Goal: Communication & Community: Ask a question

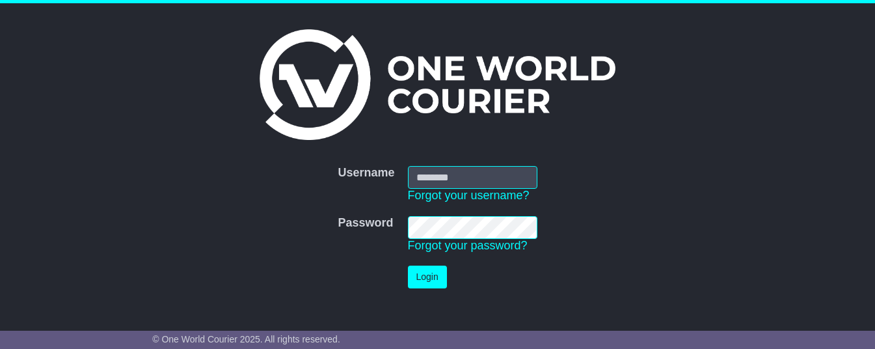
click at [468, 178] on input "Username" at bounding box center [472, 177] width 129 height 23
type input "**********"
click at [434, 273] on button "Login" at bounding box center [427, 276] width 39 height 23
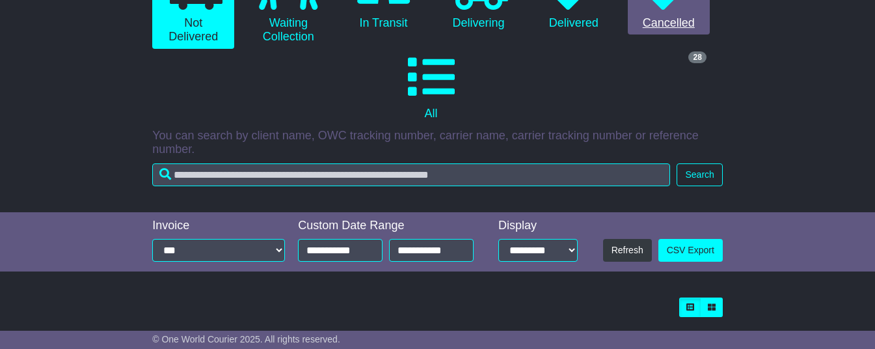
scroll to position [247, 0]
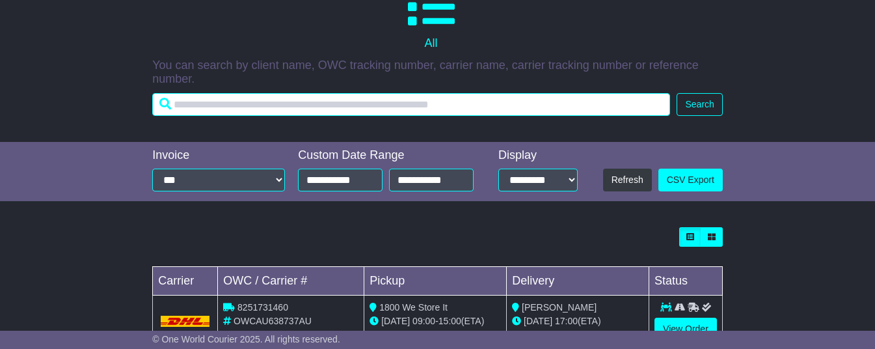
click at [255, 113] on input "text" at bounding box center [411, 104] width 518 height 23
paste input "**********"
type input "**********"
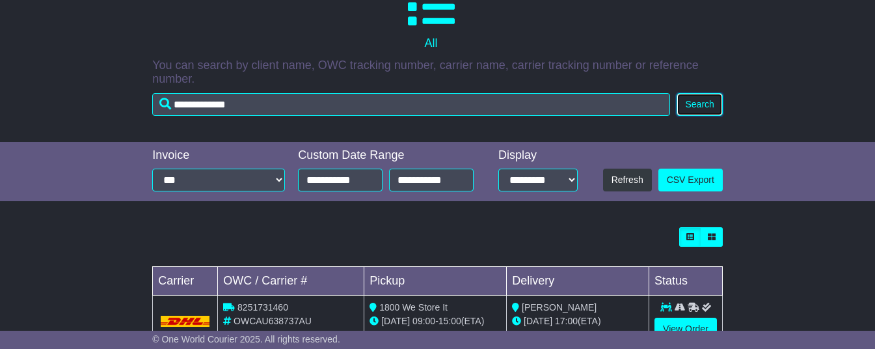
click at [695, 116] on button "Search" at bounding box center [699, 104] width 46 height 23
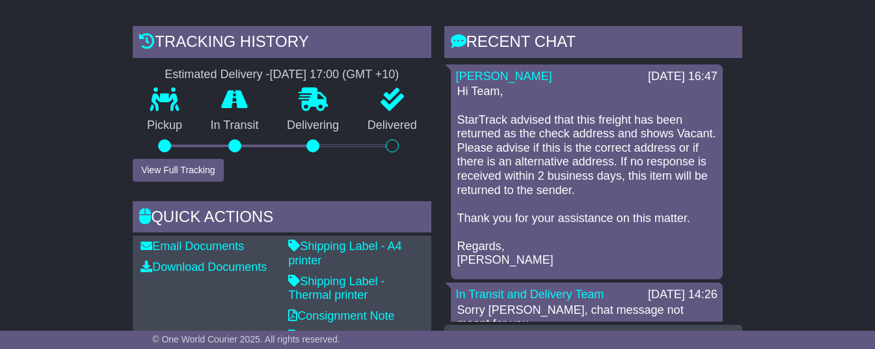
scroll to position [331, 0]
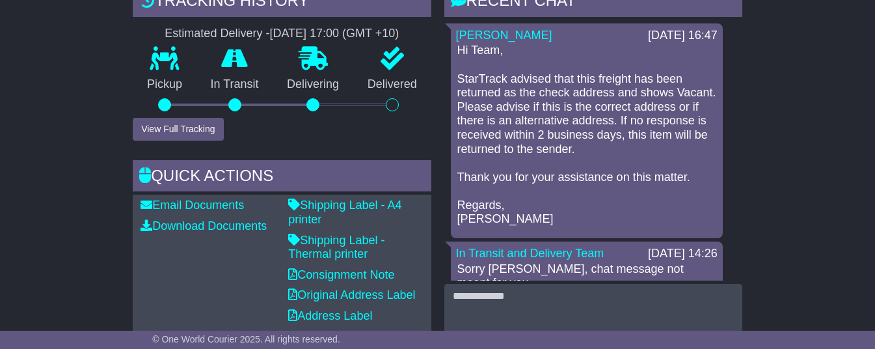
drag, startPoint x: 459, startPoint y: 72, endPoint x: 685, endPoint y: 196, distance: 258.2
click at [685, 196] on p "Hi Team, StarTrack advised that this freight has been returned as the check add…" at bounding box center [586, 135] width 259 height 183
copy p "Hi Team, StarTrack advised that this freight has been returned as the check add…"
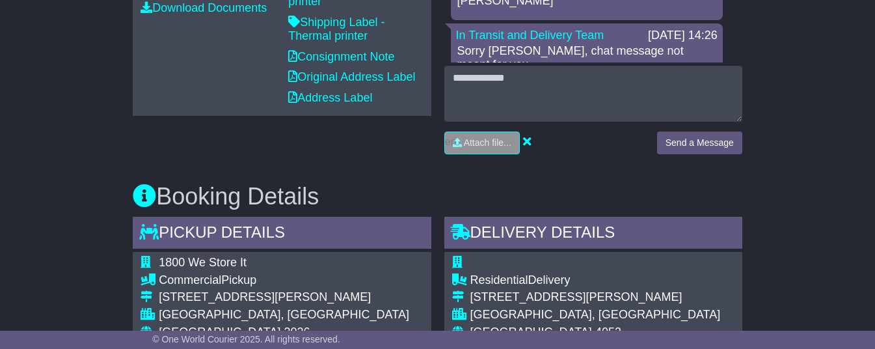
scroll to position [705, 0]
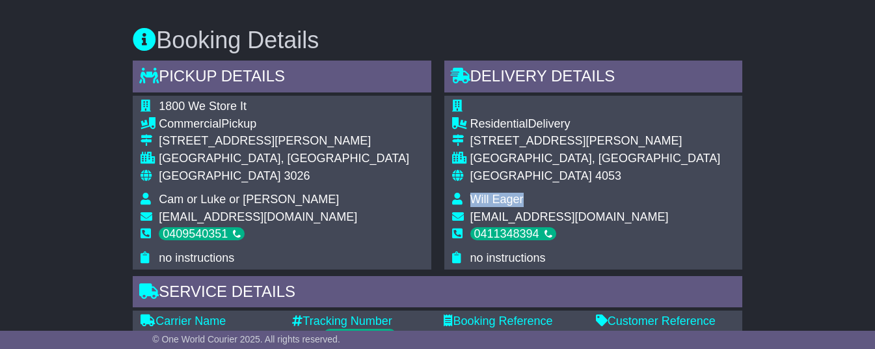
drag, startPoint x: 472, startPoint y: 222, endPoint x: 526, endPoint y: 222, distance: 53.3
click at [526, 210] on td "Will Eager" at bounding box center [595, 202] width 250 height 18
copy span "Will Eager"
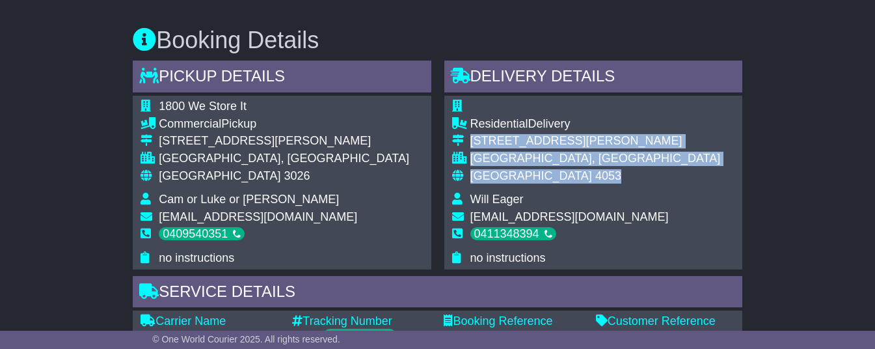
drag, startPoint x: 472, startPoint y: 163, endPoint x: 556, endPoint y: 197, distance: 91.3
click at [556, 197] on tbody "Residential Delivery [STREET_ADDRESS][PERSON_NAME] [GEOGRAPHIC_DATA], [GEOGRAPH…" at bounding box center [586, 182] width 269 height 165
copy tbody "[STREET_ADDRESS][PERSON_NAME]"
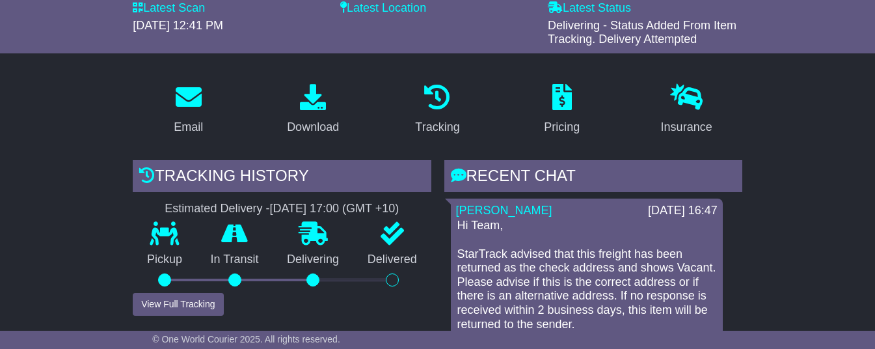
scroll to position [0, 0]
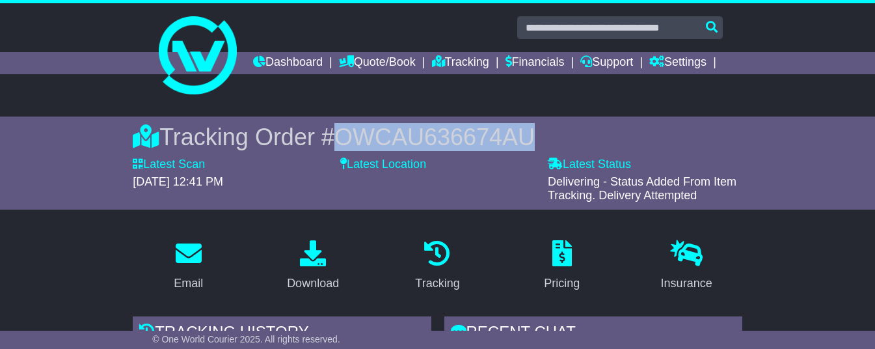
drag, startPoint x: 328, startPoint y: 161, endPoint x: 513, endPoint y: 157, distance: 184.1
click at [513, 150] on span "OWCAU636674AU" at bounding box center [434, 137] width 200 height 27
copy span "OWCAU636674AU"
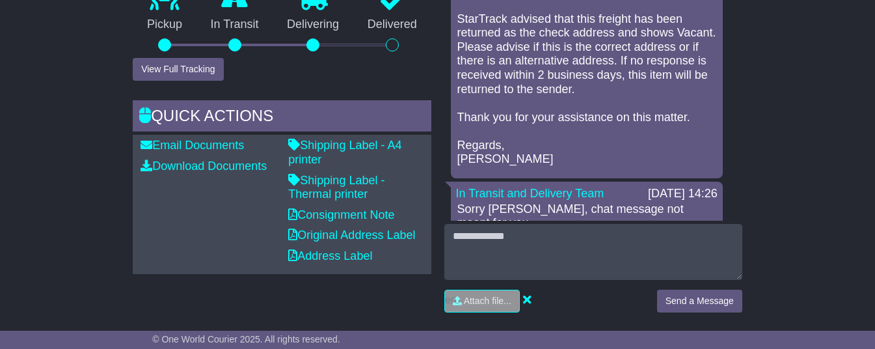
scroll to position [340, 0]
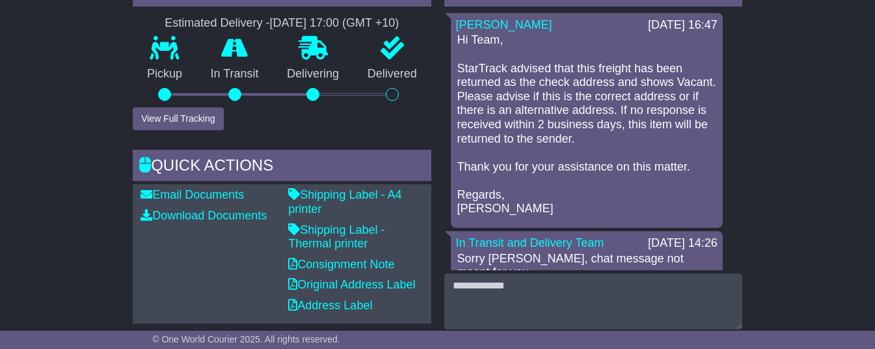
scroll to position [339, 0]
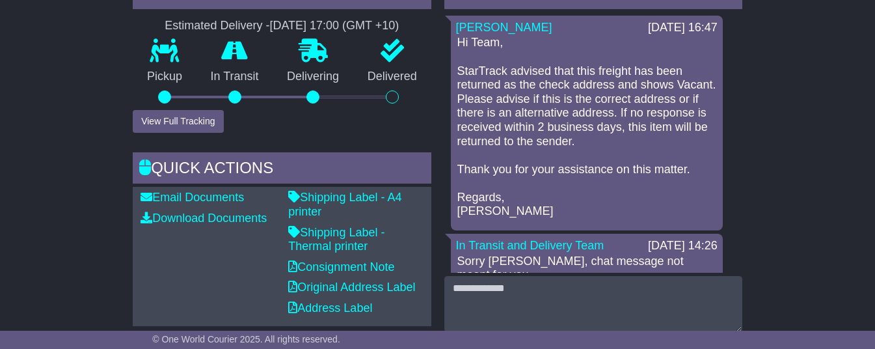
click at [552, 121] on p "Hi Team, StarTrack advised that this freight has been returned as the check add…" at bounding box center [586, 127] width 259 height 183
drag, startPoint x: 458, startPoint y: 64, endPoint x: 682, endPoint y: 186, distance: 254.7
click at [682, 186] on p "Hi Team, StarTrack advised that this freight has been returned as the check add…" at bounding box center [586, 127] width 259 height 183
copy p "Hi Team, StarTrack advised that this freight has been returned as the check add…"
click at [599, 123] on p "Hi Team, StarTrack advised that this freight has been returned as the check add…" at bounding box center [586, 127] width 259 height 183
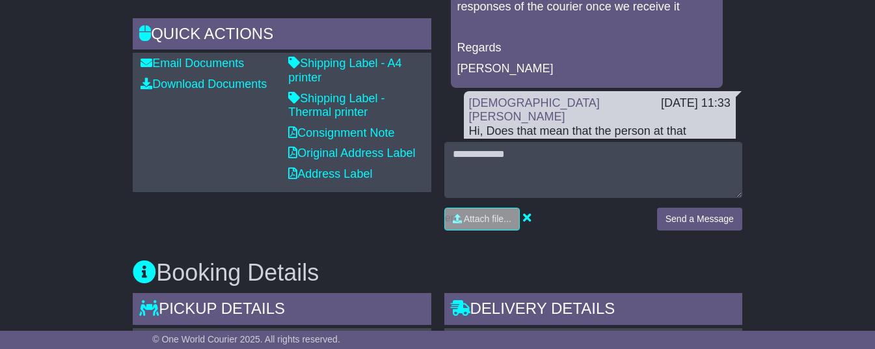
scroll to position [697, 0]
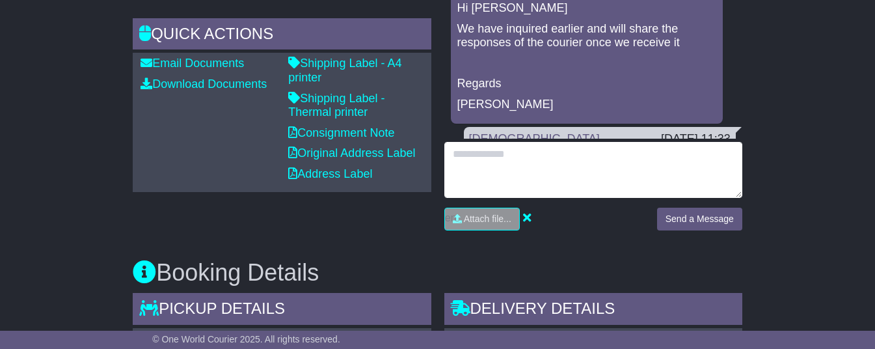
click at [483, 180] on textarea at bounding box center [593, 170] width 298 height 56
type textarea "*"
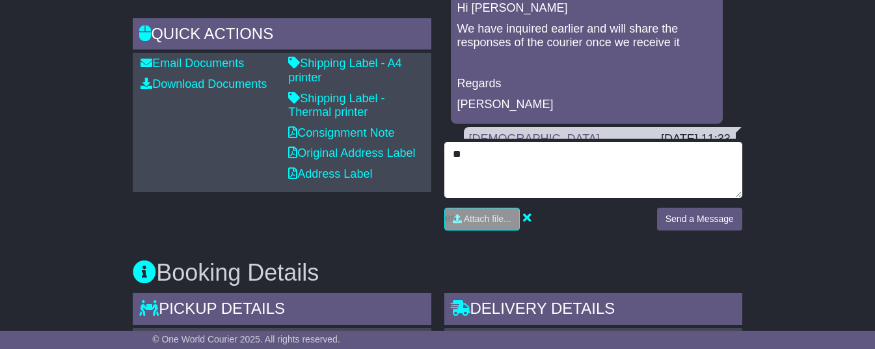
type textarea "*"
paste textarea "**********"
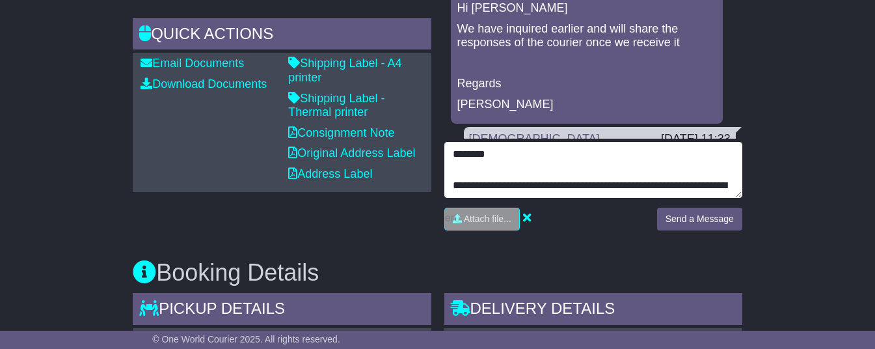
drag, startPoint x: 452, startPoint y: 209, endPoint x: 443, endPoint y: 178, distance: 32.5
click at [443, 178] on div "RECENT CHAT Loading... No messages Cristina Santos 26 Aug 2025 16:47 Hi Team, S…" at bounding box center [593, 41] width 311 height 397
click at [505, 181] on textarea "**********" at bounding box center [593, 170] width 298 height 56
drag, startPoint x: 453, startPoint y: 209, endPoint x: 431, endPoint y: 178, distance: 39.2
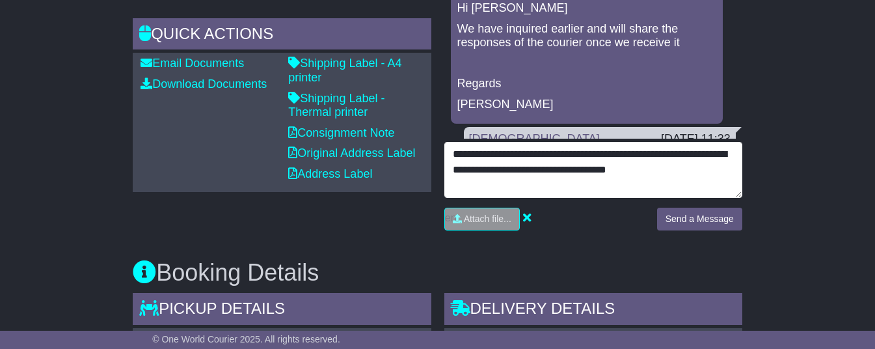
click at [660, 198] on textarea "**********" at bounding box center [593, 170] width 298 height 56
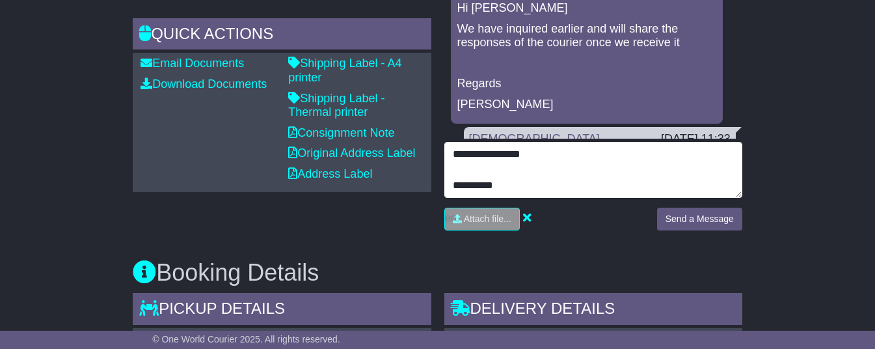
scroll to position [187, 0]
click at [537, 198] on textarea "**********" at bounding box center [593, 170] width 298 height 56
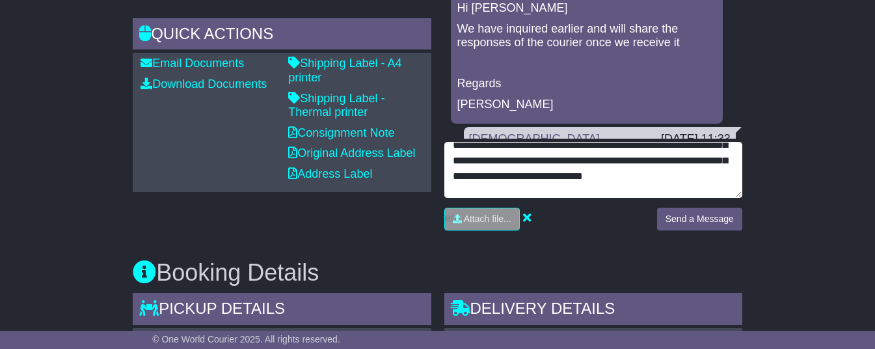
scroll to position [99, 0]
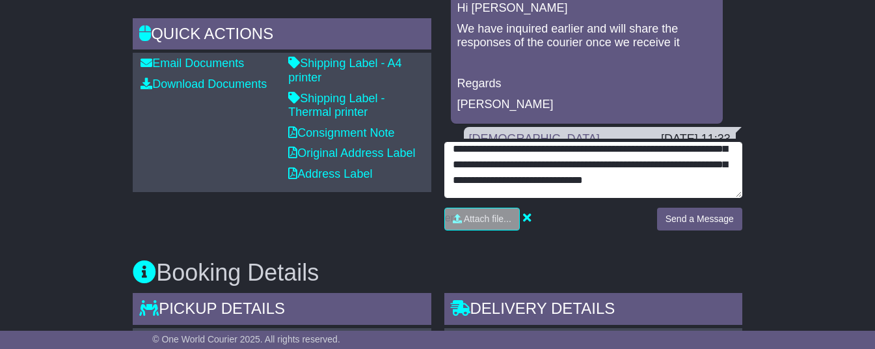
type textarea "**********"
click at [576, 195] on textarea "**********" at bounding box center [593, 170] width 298 height 56
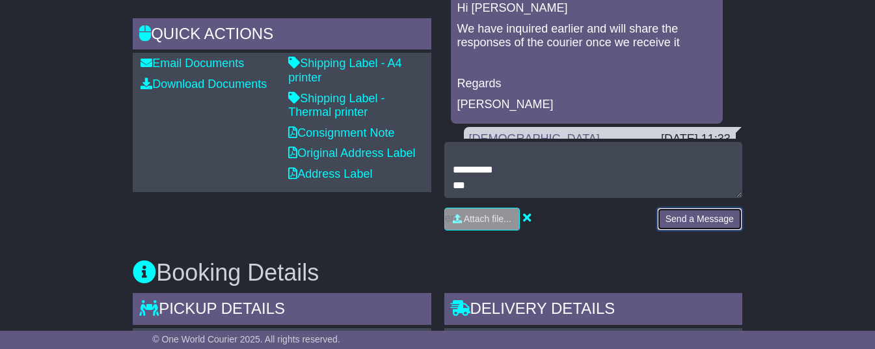
click at [691, 230] on button "Send a Message" at bounding box center [699, 218] width 85 height 23
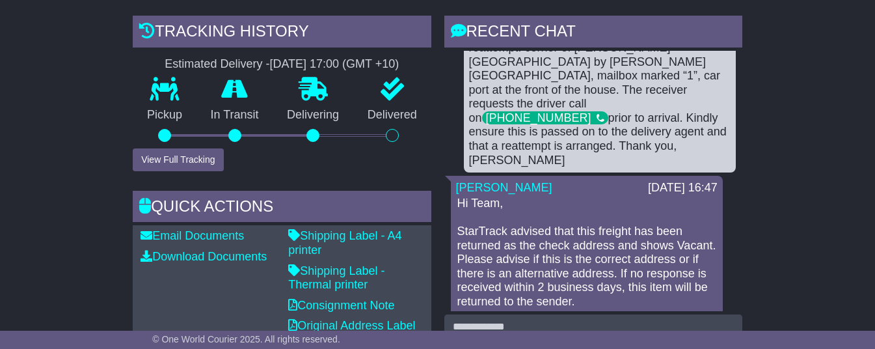
scroll to position [0, 0]
